Goal: Task Accomplishment & Management: Use online tool/utility

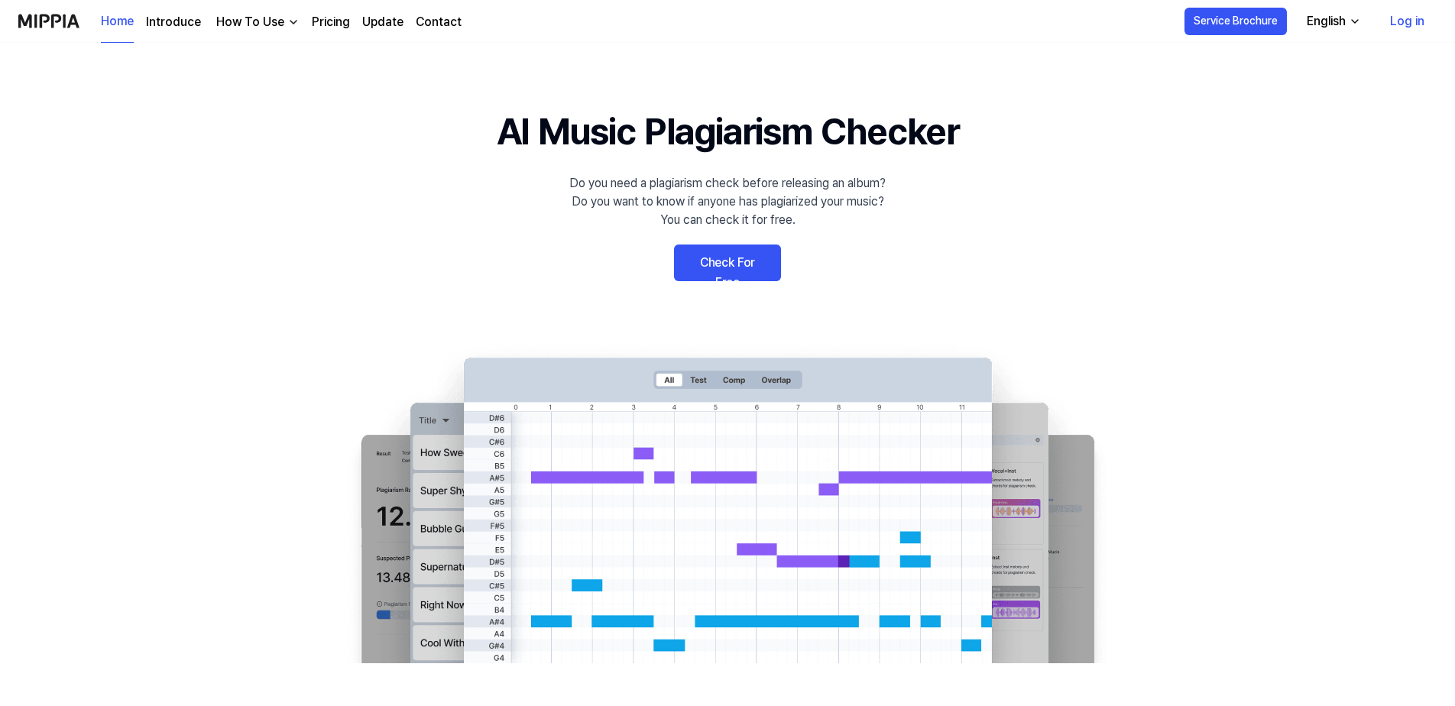
click at [663, 258] on 배너 "AI Music Plagiarism Checker Do you need a plagiarism check before releasing an …" at bounding box center [727, 383] width 1101 height 559
click at [729, 267] on link "Check For Free" at bounding box center [727, 263] width 107 height 37
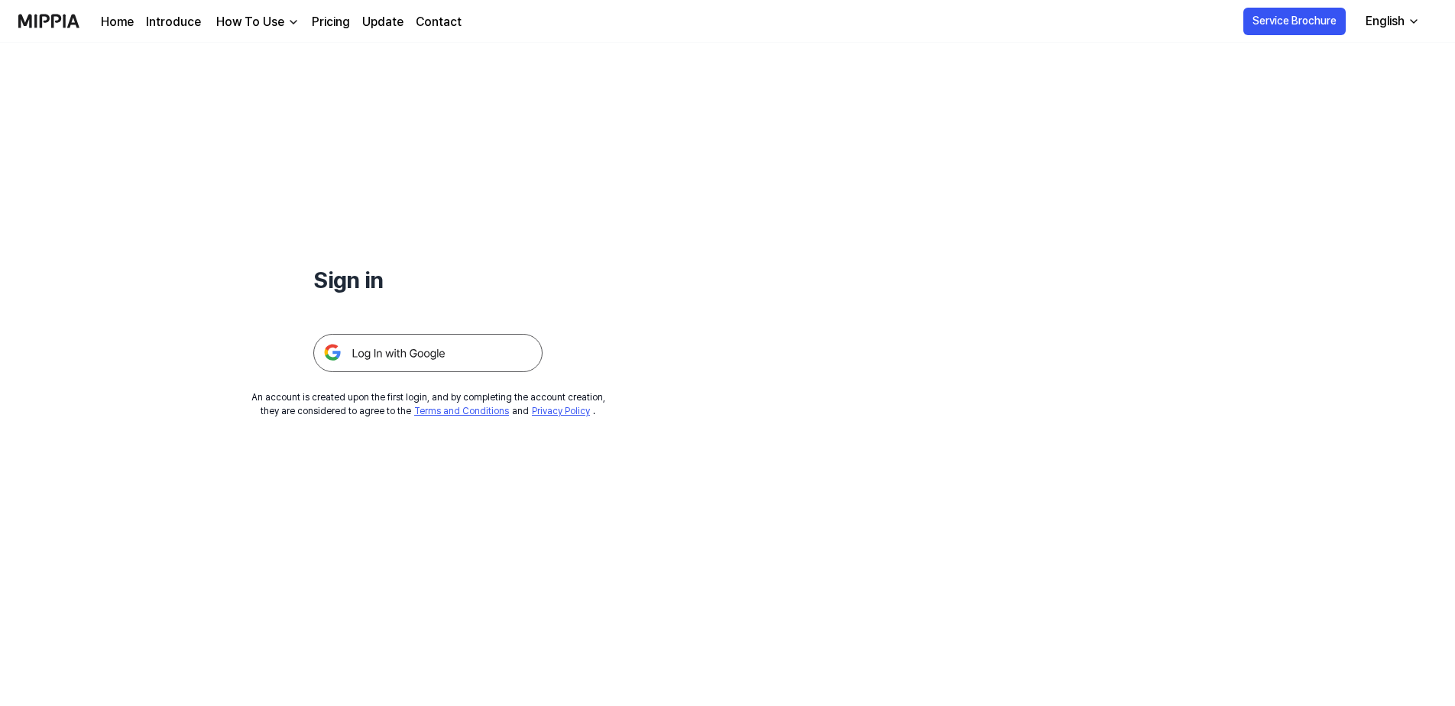
click at [1382, 25] on div "English" at bounding box center [1385, 21] width 45 height 18
click at [812, 157] on div "Sign in An account is created upon the first login, and by completing the accou…" at bounding box center [428, 230] width 856 height 375
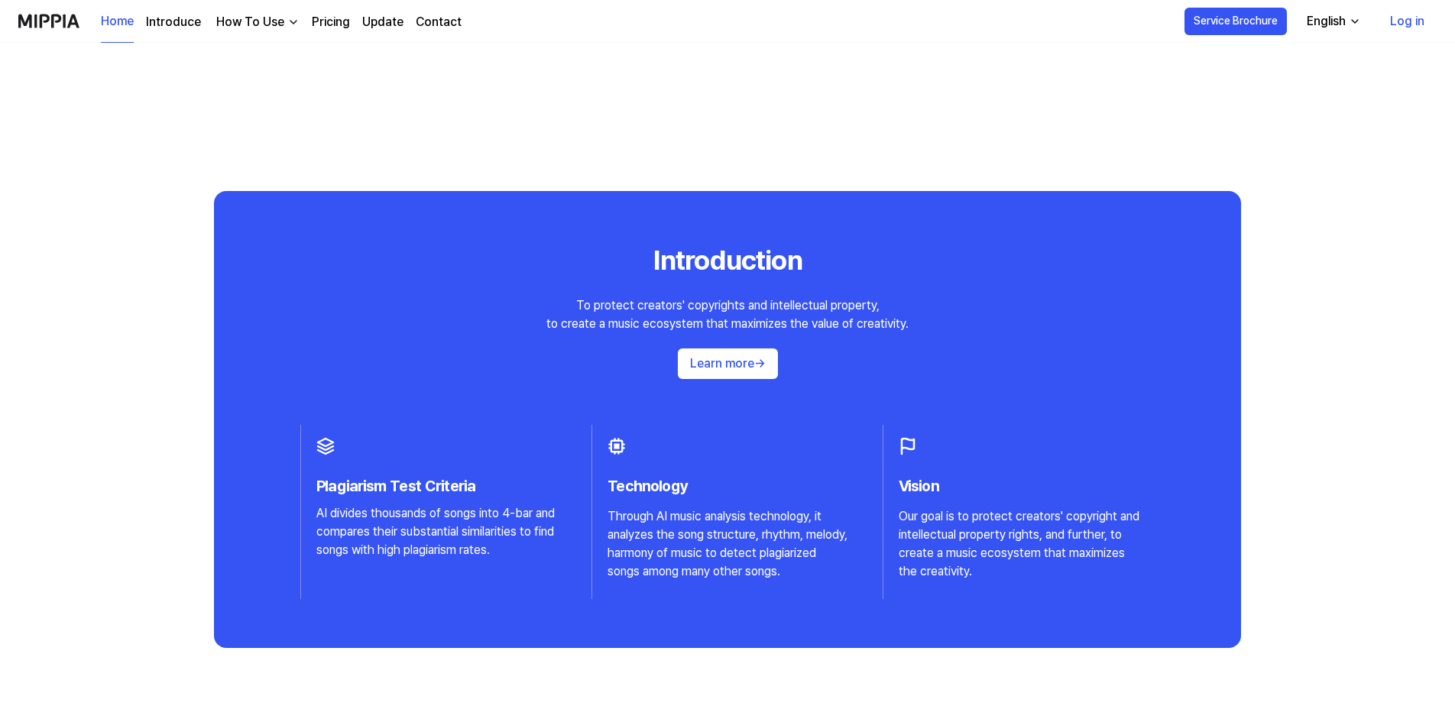
scroll to position [1529, 0]
